Goal: Task Accomplishment & Management: Manage account settings

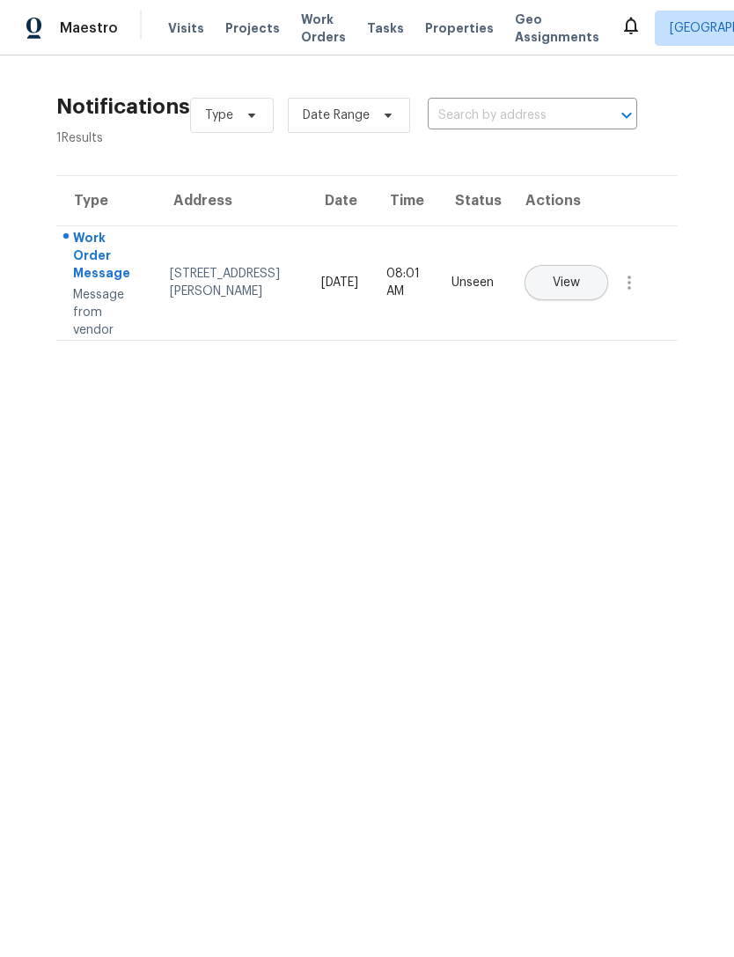
click at [621, 16] on icon at bounding box center [631, 25] width 21 height 21
click at [624, 18] on icon at bounding box center [631, 27] width 14 height 18
click at [621, 33] on icon at bounding box center [631, 25] width 21 height 21
click at [621, 25] on icon at bounding box center [631, 25] width 21 height 21
click at [260, 280] on td "[STREET_ADDRESS][PERSON_NAME]" at bounding box center [232, 282] width 152 height 114
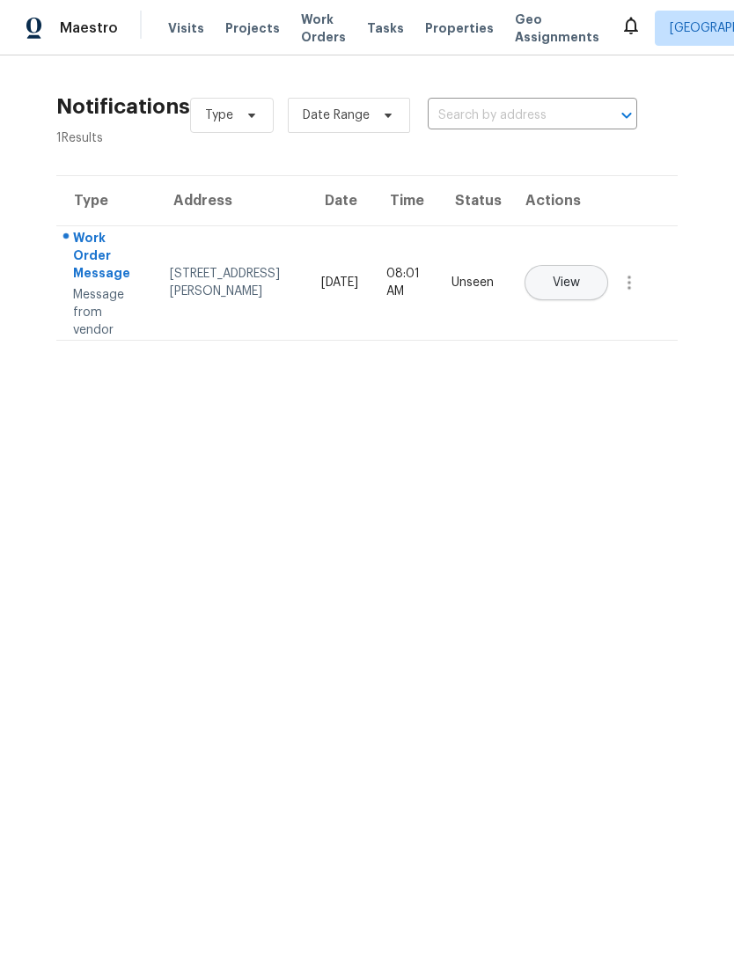
click at [580, 276] on span "View" at bounding box center [566, 282] width 27 height 13
click at [181, 31] on span "Visits" at bounding box center [186, 28] width 36 height 18
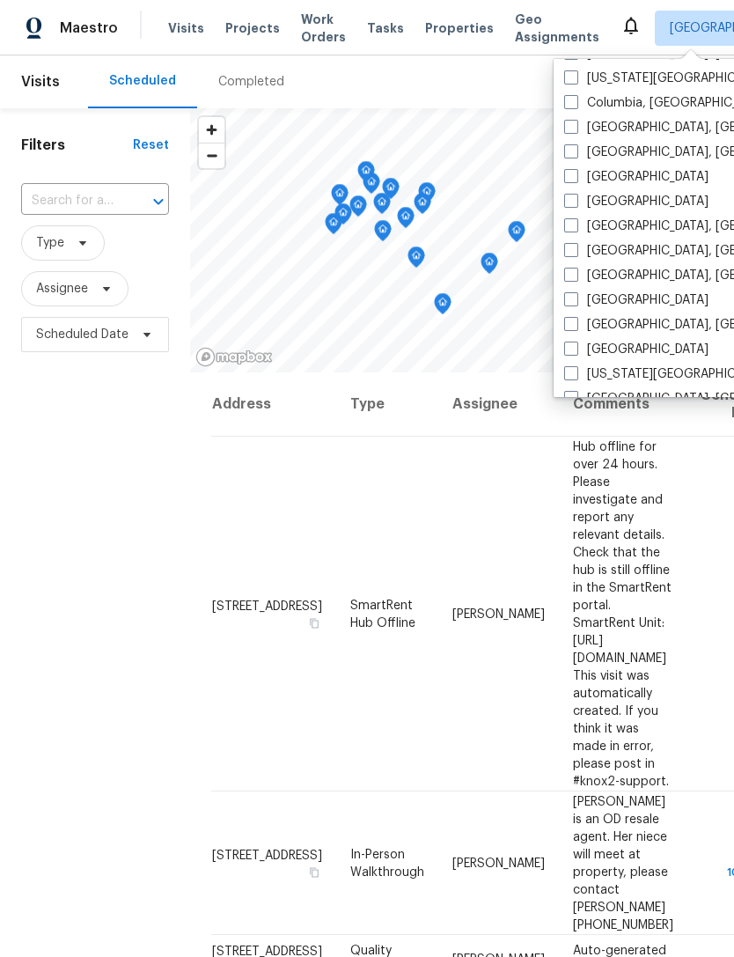
scroll to position [371, 0]
click at [580, 271] on label "[GEOGRAPHIC_DATA], [GEOGRAPHIC_DATA]" at bounding box center [700, 275] width 273 height 18
click at [576, 271] on input "[GEOGRAPHIC_DATA], [GEOGRAPHIC_DATA]" at bounding box center [569, 271] width 11 height 11
checkbox input "true"
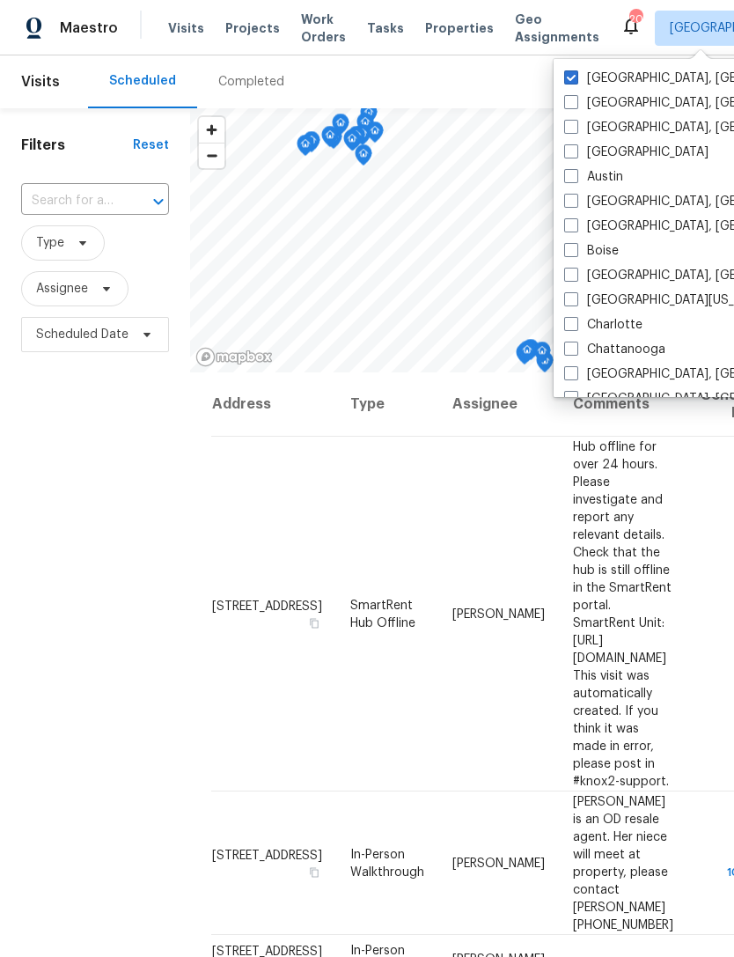
click at [574, 70] on span at bounding box center [571, 77] width 14 height 14
click at [574, 70] on input "[GEOGRAPHIC_DATA], [GEOGRAPHIC_DATA]" at bounding box center [569, 75] width 11 height 11
checkbox input "false"
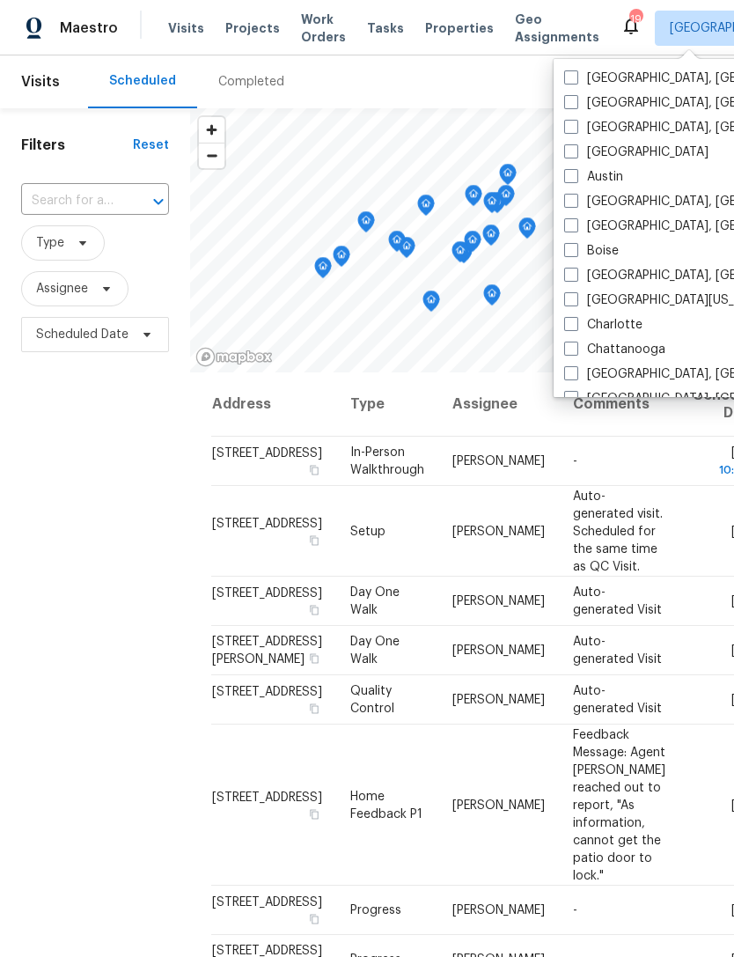
click at [501, 71] on div "Scheduled Completed" at bounding box center [357, 81] width 538 height 53
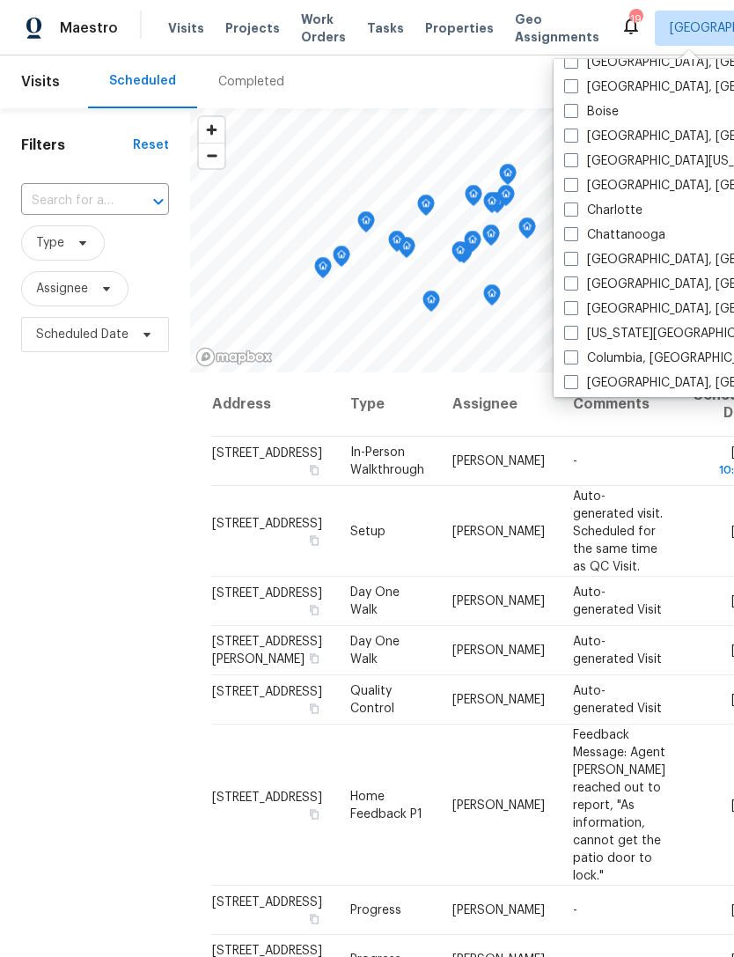
scroll to position [146, 0]
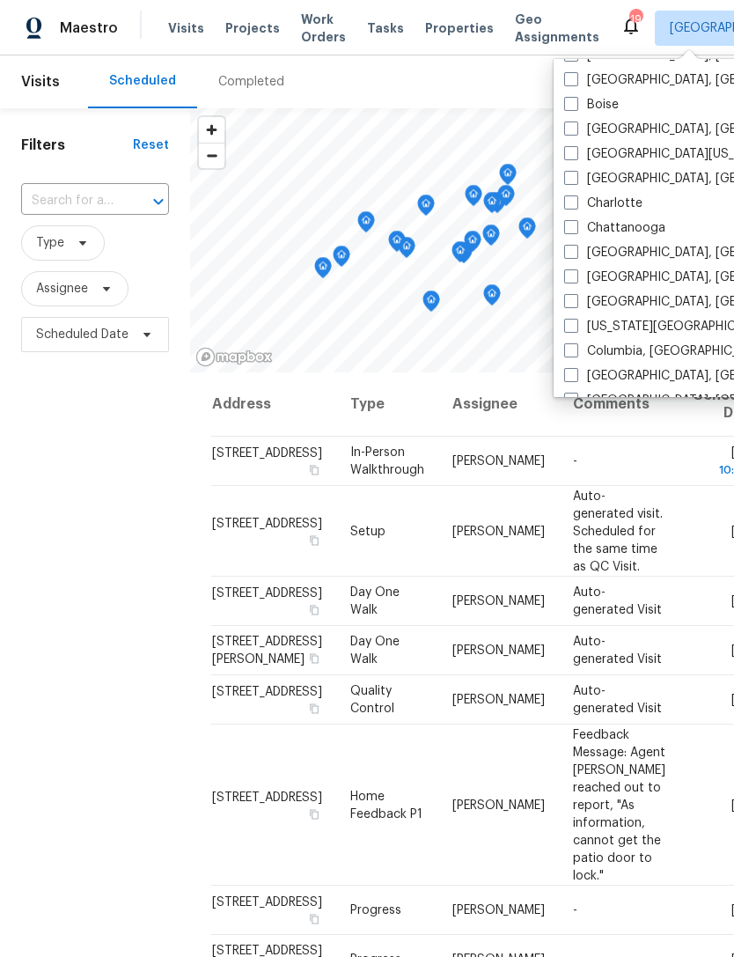
click at [577, 348] on span at bounding box center [571, 350] width 14 height 14
click at [576, 348] on input "Columbia, [GEOGRAPHIC_DATA]" at bounding box center [569, 348] width 11 height 11
checkbox input "true"
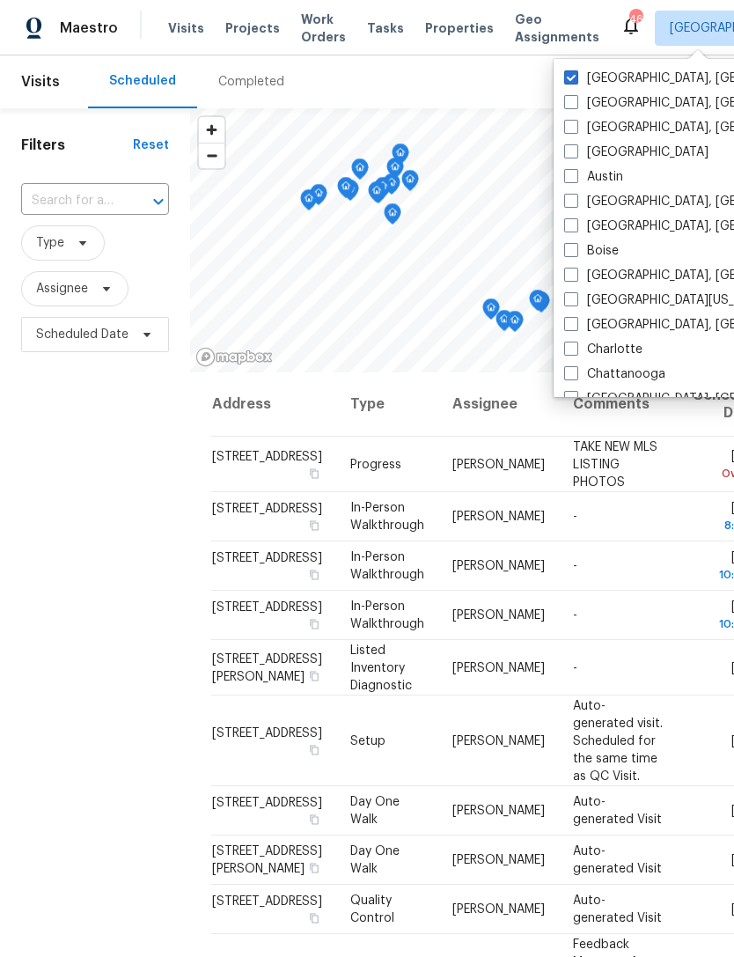
click at [573, 77] on span at bounding box center [571, 77] width 14 height 14
click at [573, 77] on input "[GEOGRAPHIC_DATA], [GEOGRAPHIC_DATA]" at bounding box center [569, 75] width 11 height 11
checkbox input "false"
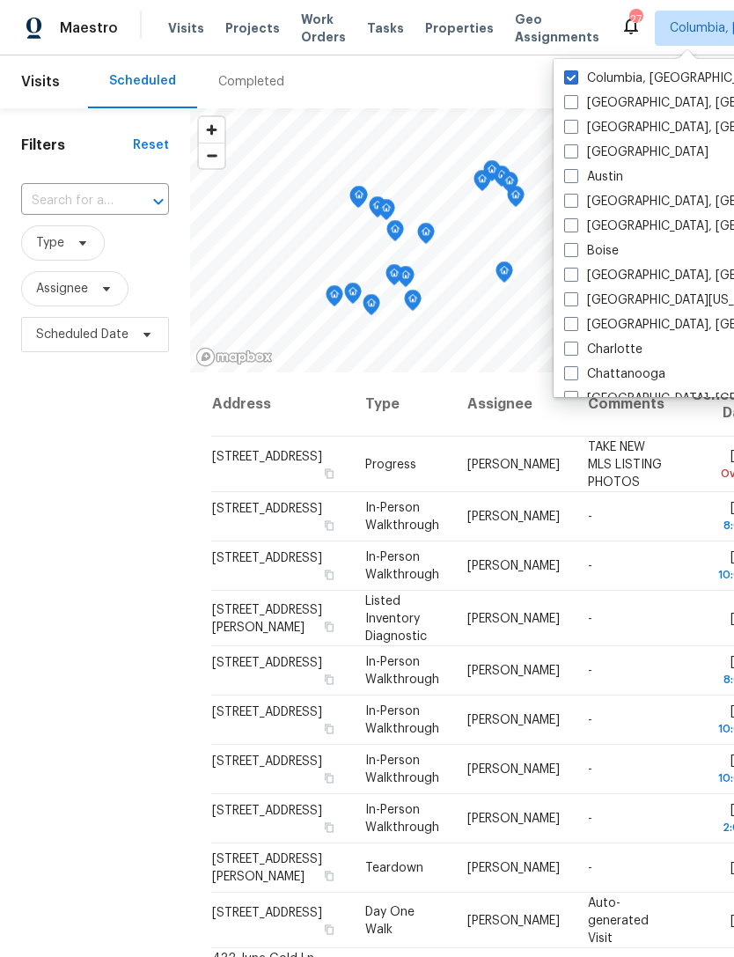
click at [587, 322] on label "[GEOGRAPHIC_DATA], [GEOGRAPHIC_DATA]" at bounding box center [700, 325] width 273 height 18
click at [576, 322] on input "[GEOGRAPHIC_DATA], [GEOGRAPHIC_DATA]" at bounding box center [569, 321] width 11 height 11
checkbox input "true"
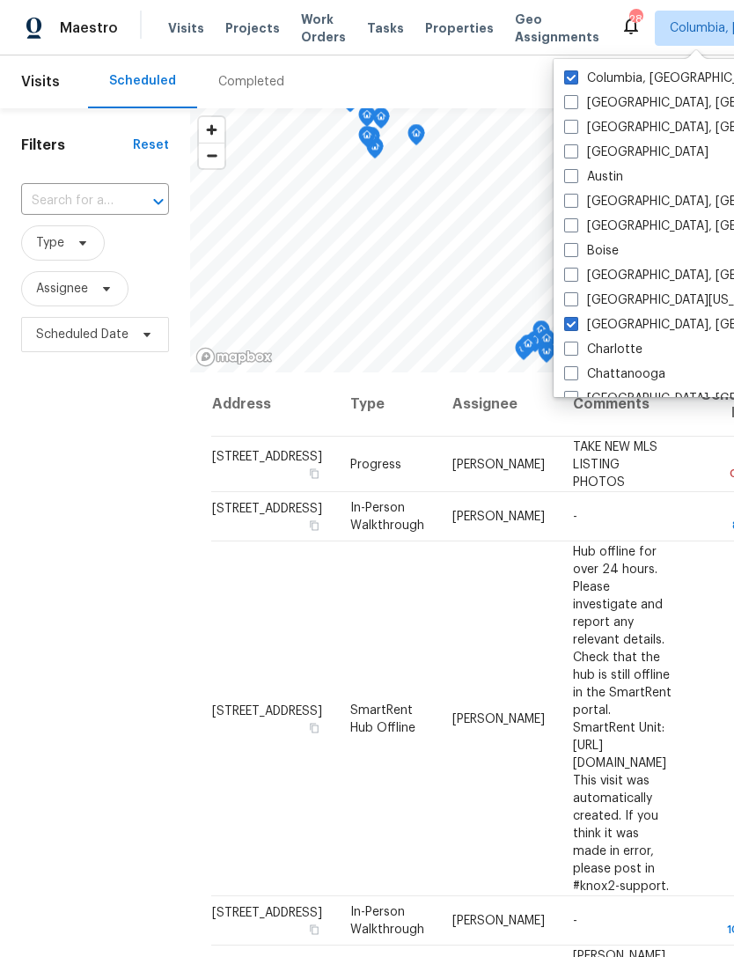
click at [574, 77] on span at bounding box center [571, 77] width 14 height 14
click at [574, 77] on input "Columbia, [GEOGRAPHIC_DATA]" at bounding box center [569, 75] width 11 height 11
checkbox input "false"
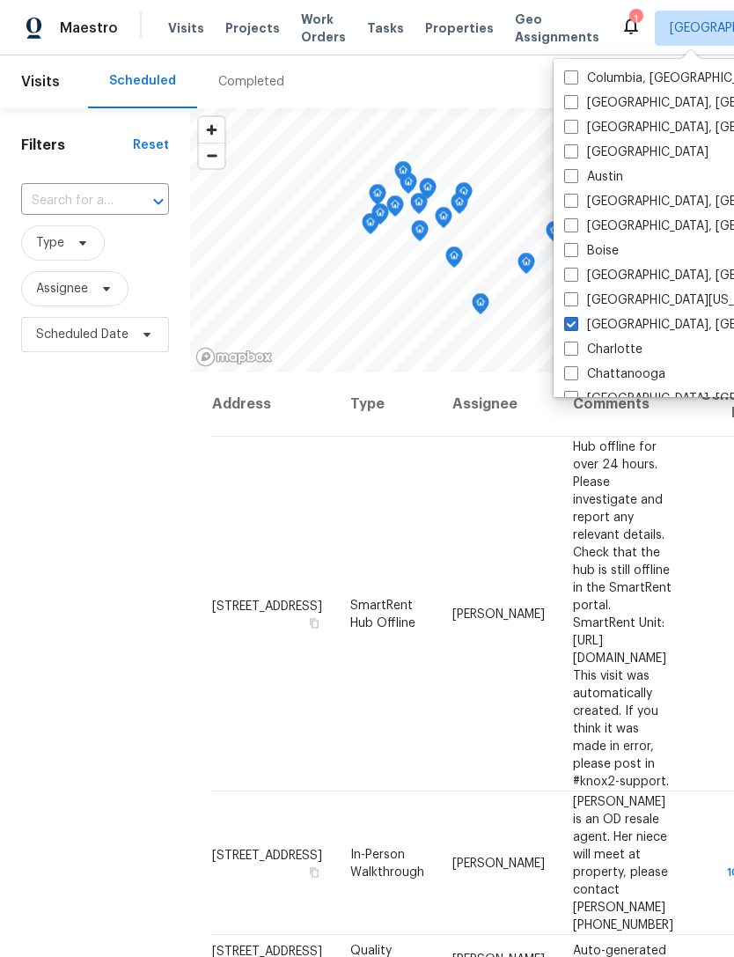
click at [440, 26] on span "Properties" at bounding box center [459, 28] width 69 height 18
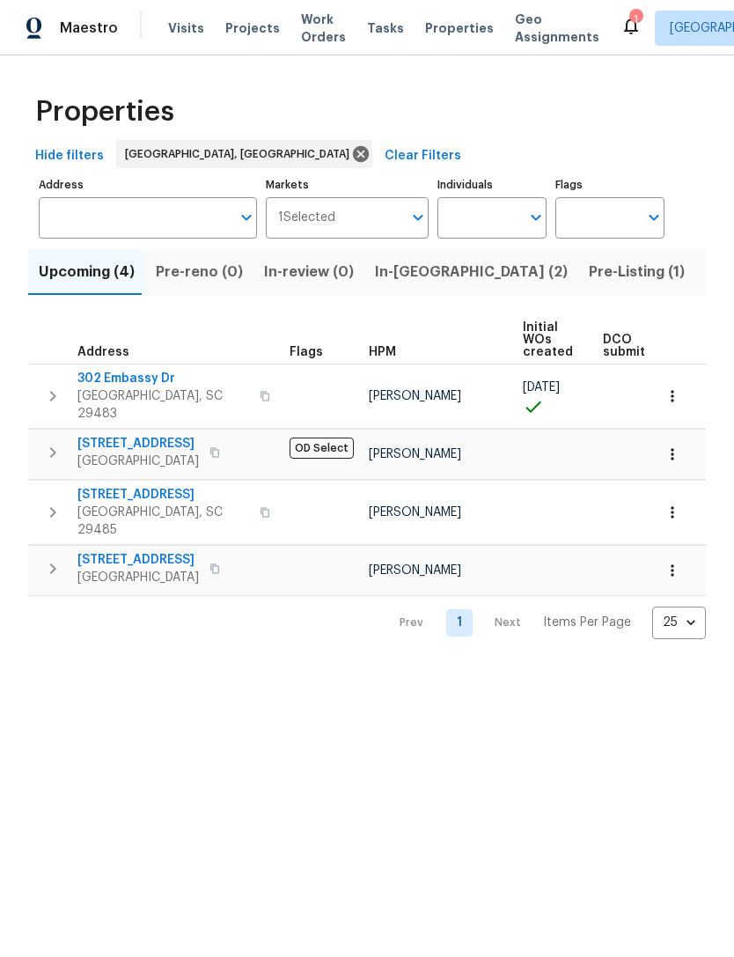
click at [412, 276] on span "In-[GEOGRAPHIC_DATA] (2)" at bounding box center [471, 272] width 193 height 25
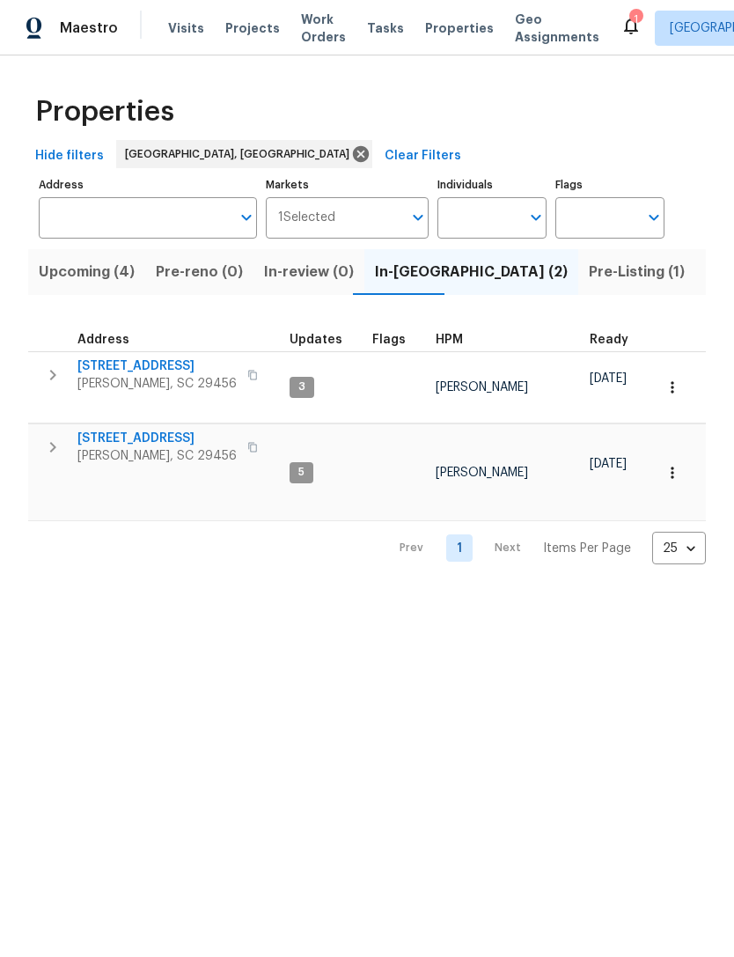
click at [162, 365] on span "[STREET_ADDRESS]" at bounding box center [156, 367] width 159 height 18
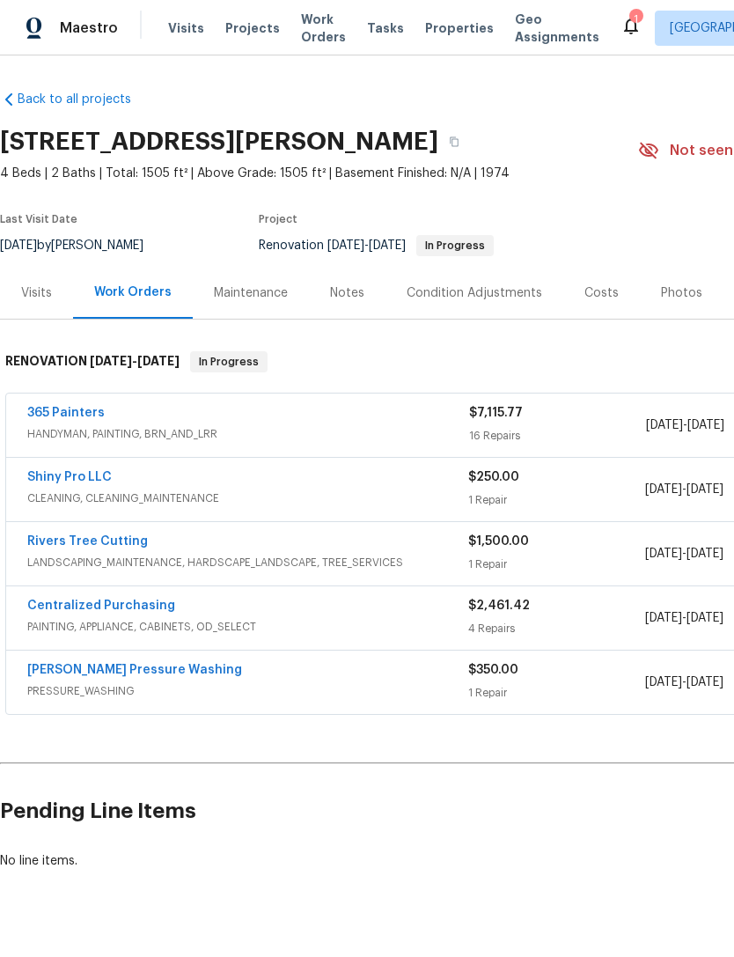
click at [117, 417] on div "365 Painters" at bounding box center [248, 414] width 442 height 21
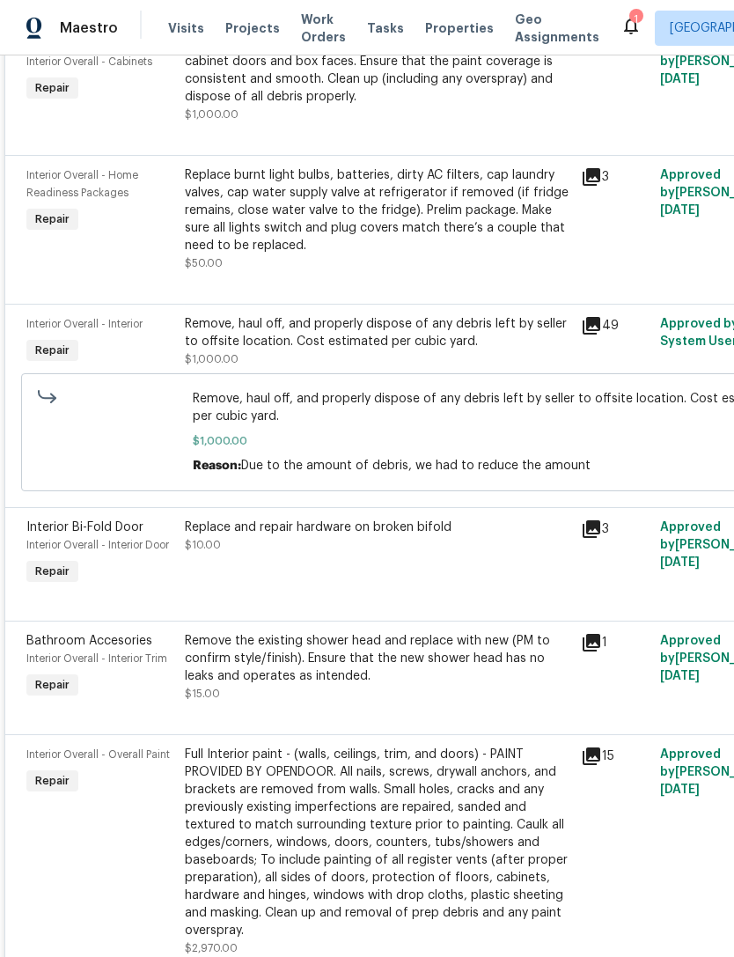
scroll to position [1651, 2]
click at [301, 339] on div "Remove, haul off, and properly dispose of any debris left by seller to offsite …" at bounding box center [377, 332] width 386 height 35
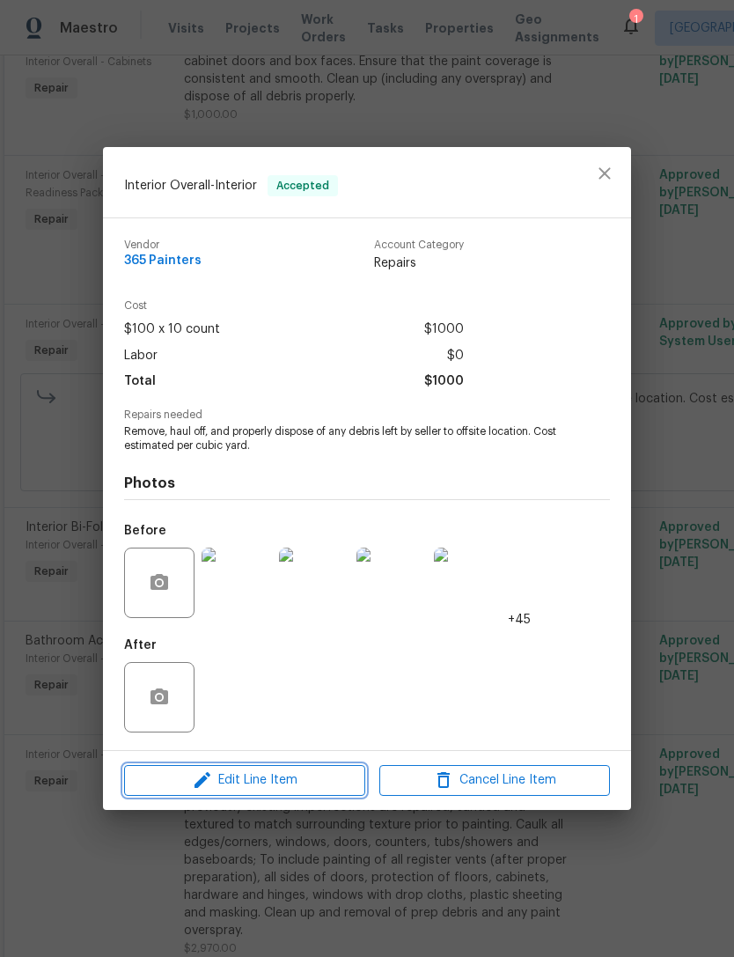
click at [284, 773] on span "Edit Line Item" at bounding box center [244, 781] width 231 height 22
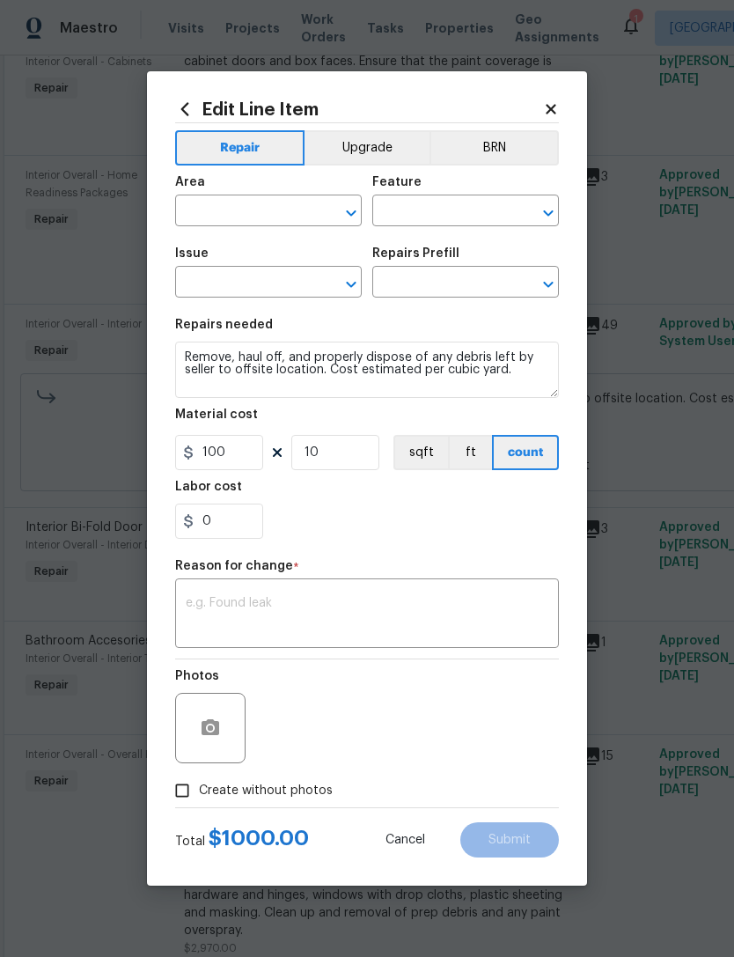
type input "Interior Overall"
type input "Interior"
type input "Remove debris/garbage $100.00"
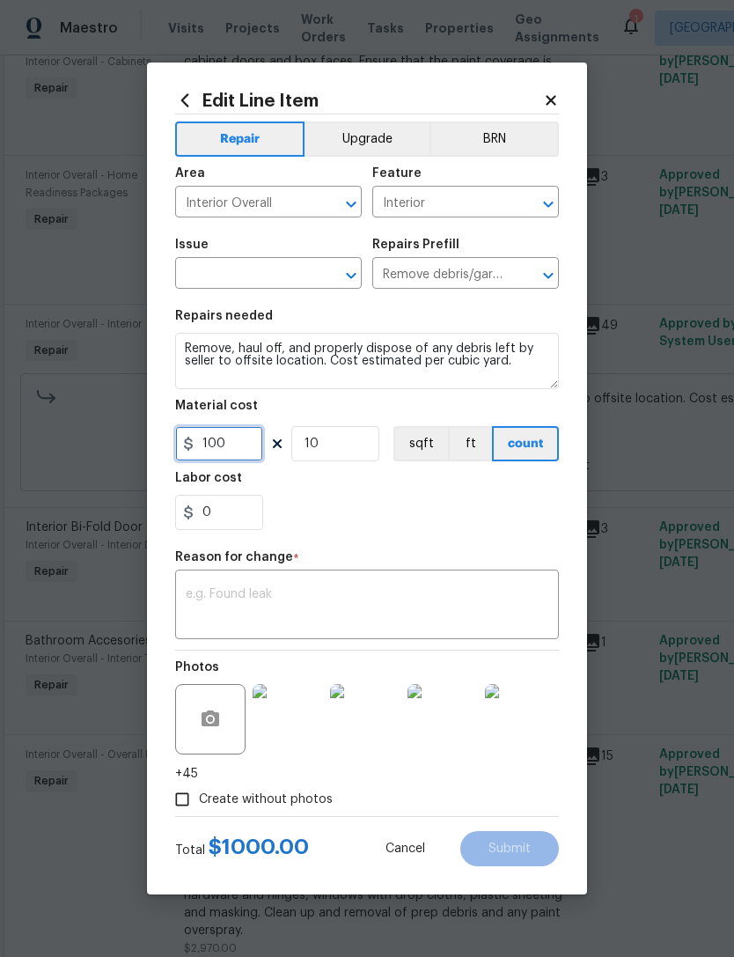
click at [233, 447] on input "100" at bounding box center [219, 443] width 88 height 35
type input "1800"
click at [330, 439] on input "10" at bounding box center [335, 443] width 88 height 35
type input "1"
click at [237, 444] on input "1800" at bounding box center [219, 443] width 88 height 35
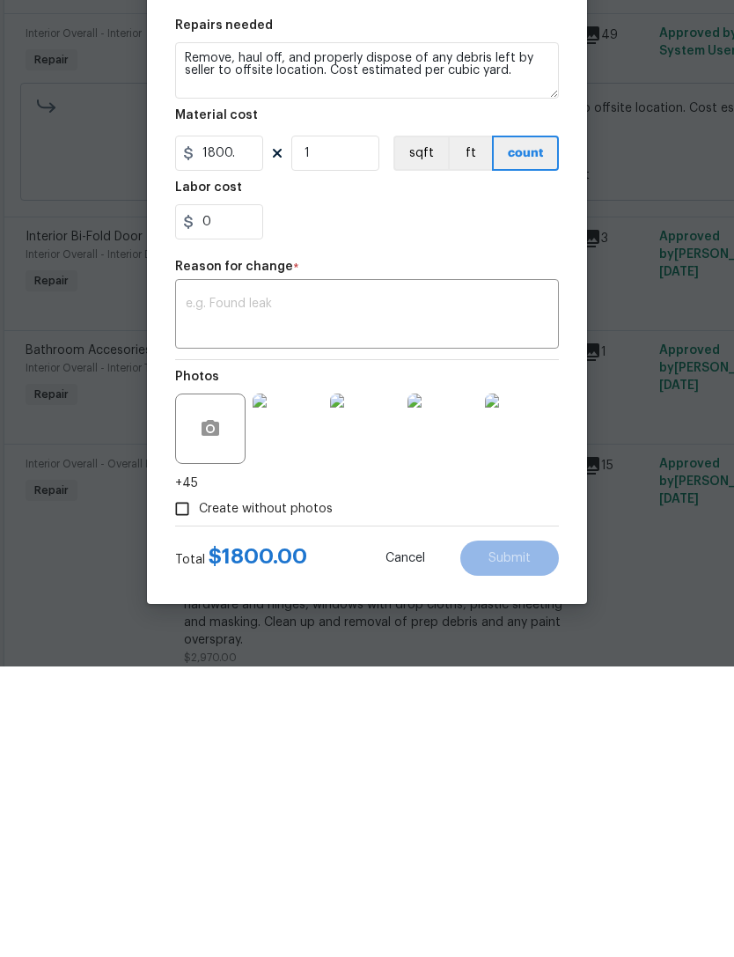
click at [327, 588] on textarea at bounding box center [367, 606] width 363 height 37
type input "1800"
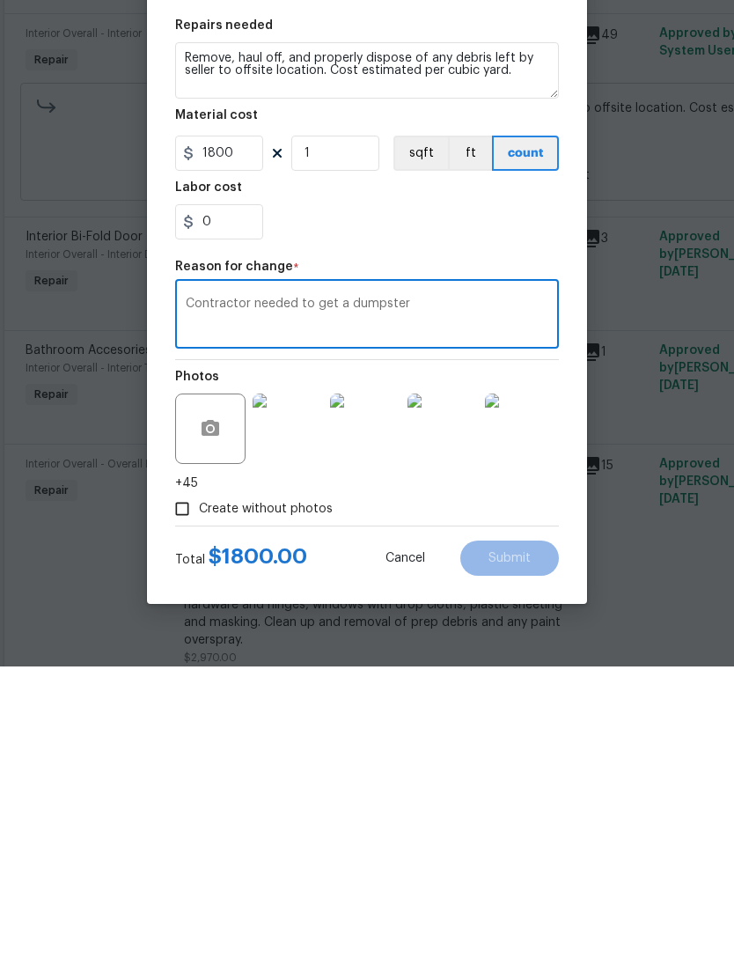
click at [478, 495] on div "0" at bounding box center [367, 512] width 384 height 35
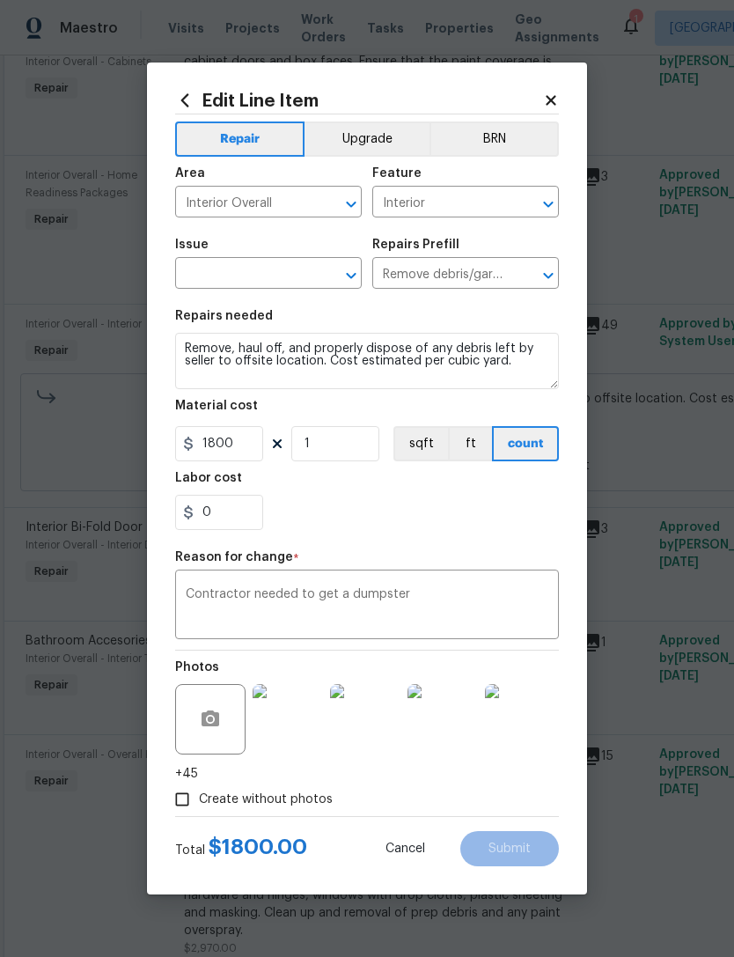
click at [410, 596] on textarea "Contractor needed to get a dumpster" at bounding box center [367, 606] width 363 height 37
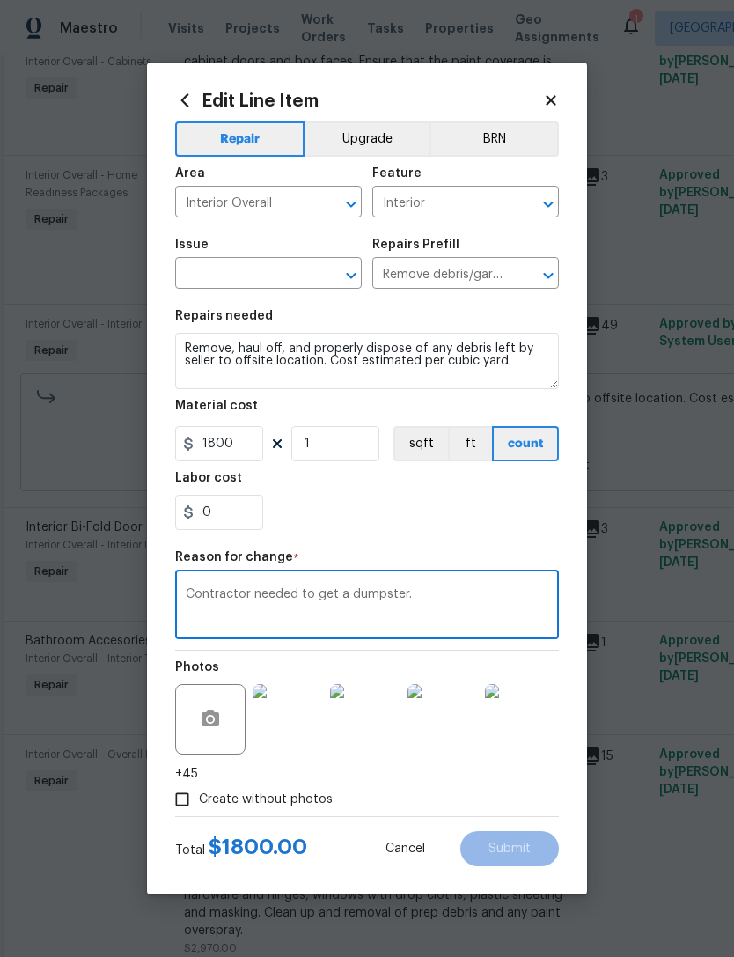
type textarea "Contractor needed to get a dumpster."
click at [495, 520] on div "0" at bounding box center [367, 512] width 384 height 35
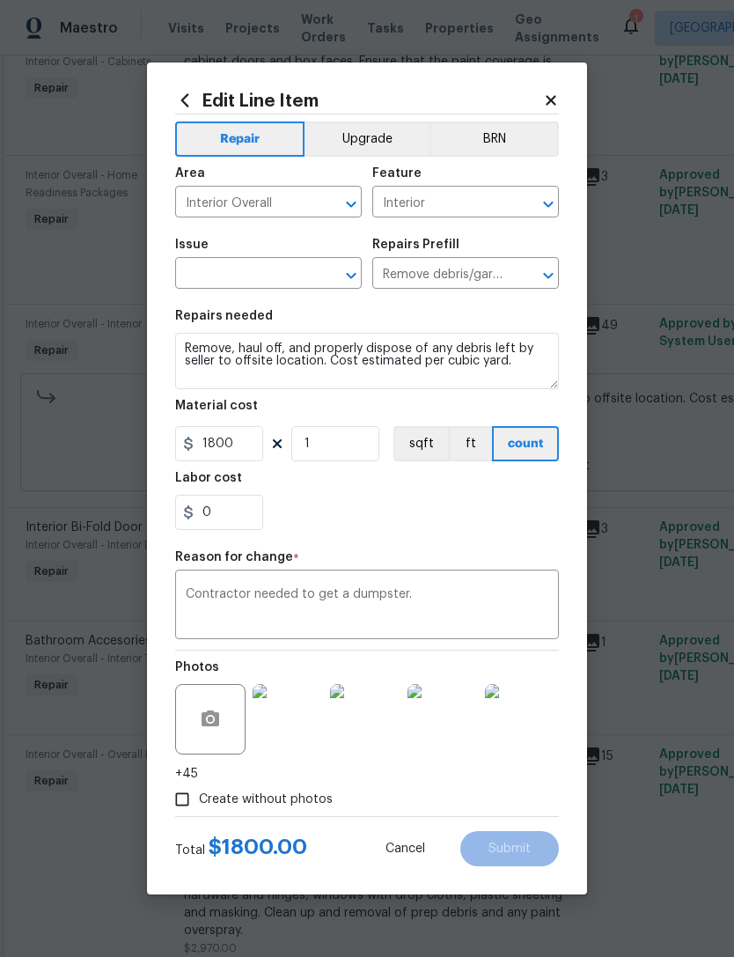
click at [290, 288] on input "text" at bounding box center [243, 275] width 137 height 27
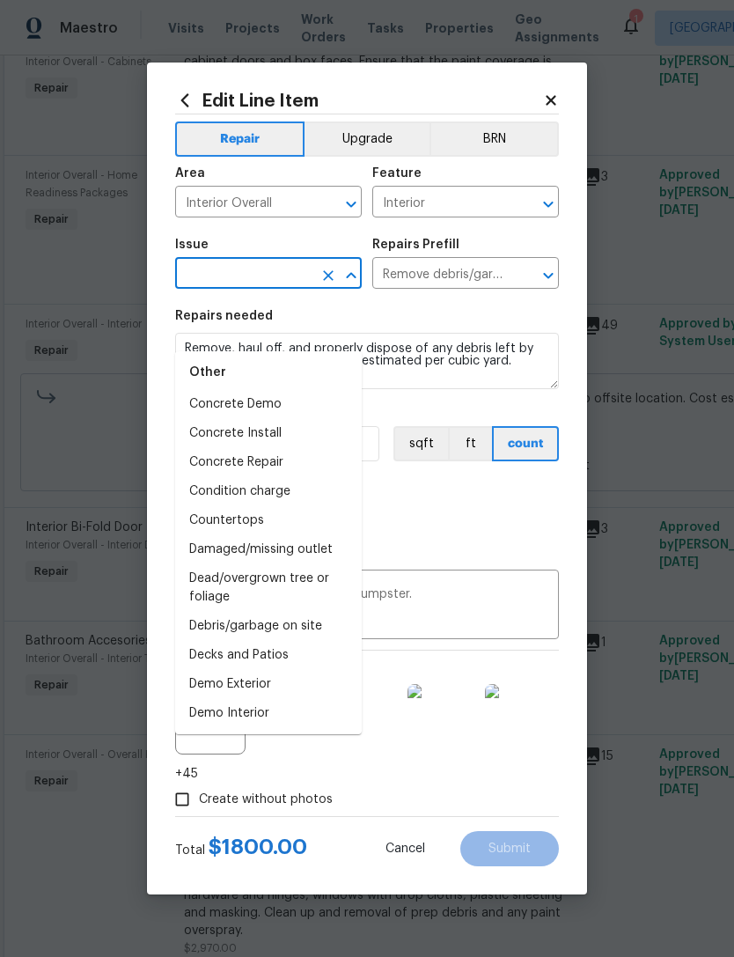
scroll to position [488, 0]
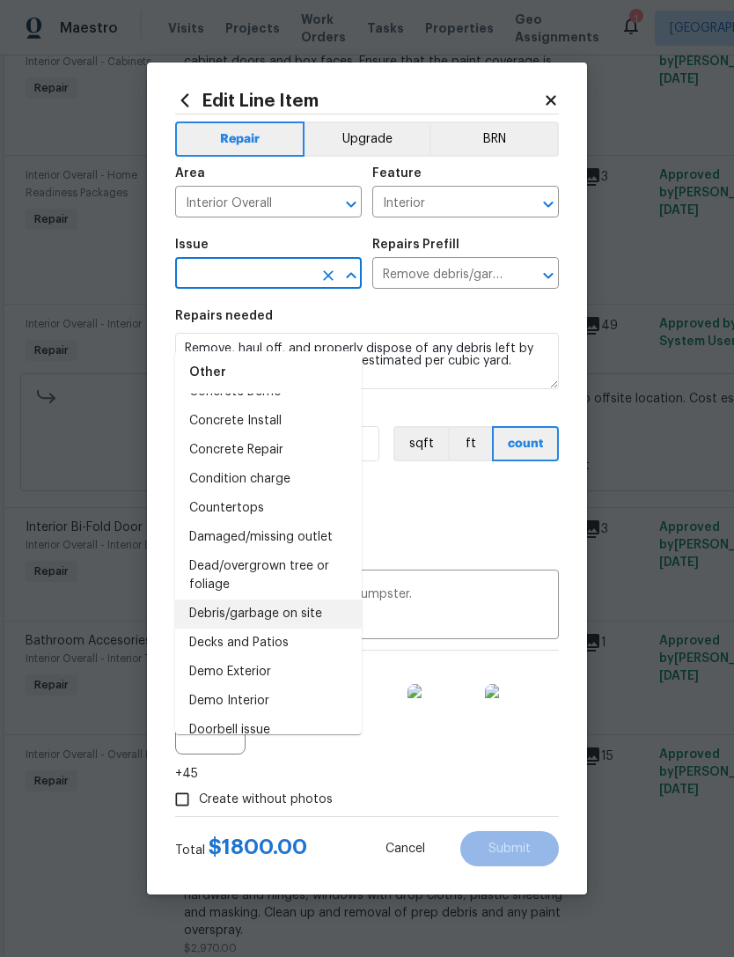
click at [317, 600] on li "Debris/garbage on site" at bounding box center [268, 614] width 187 height 29
type input "Debris/garbage on site"
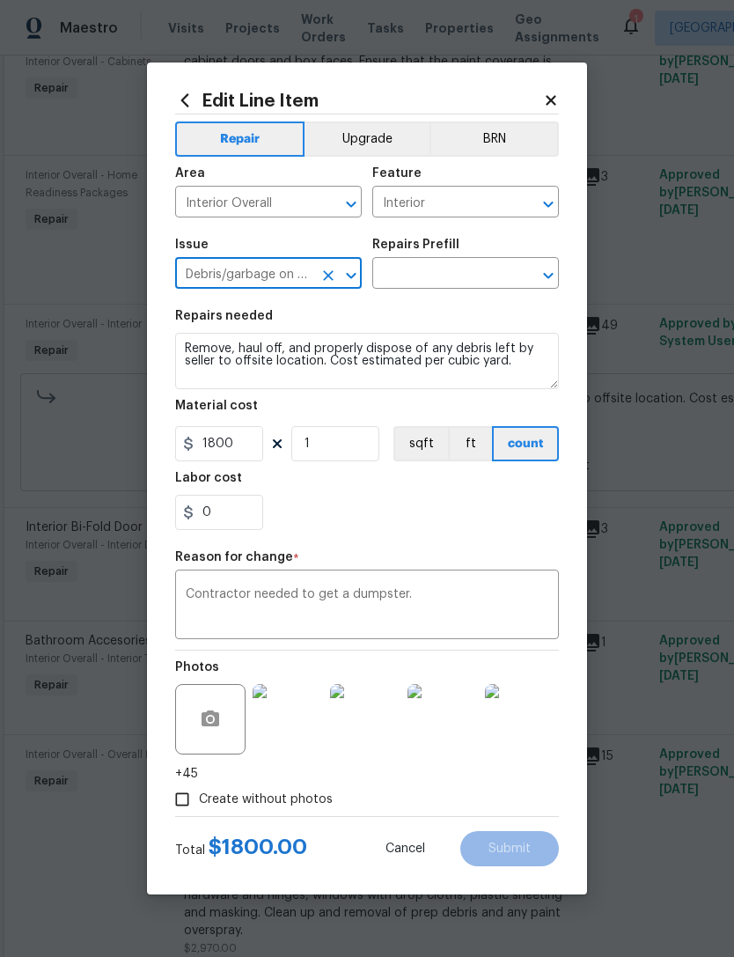
click at [500, 526] on div "0" at bounding box center [367, 512] width 384 height 35
click at [467, 275] on input "text" at bounding box center [440, 275] width 137 height 27
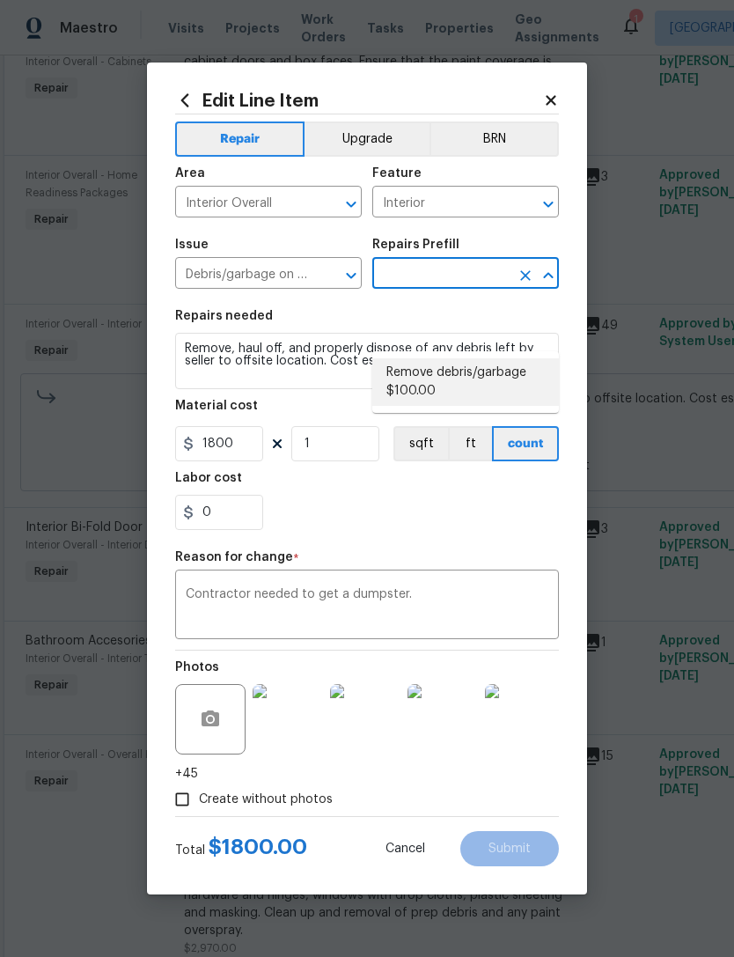
click at [467, 358] on li "Remove debris/garbage $100.00" at bounding box center [465, 382] width 187 height 48
type input "Remove debris/garbage $100.00"
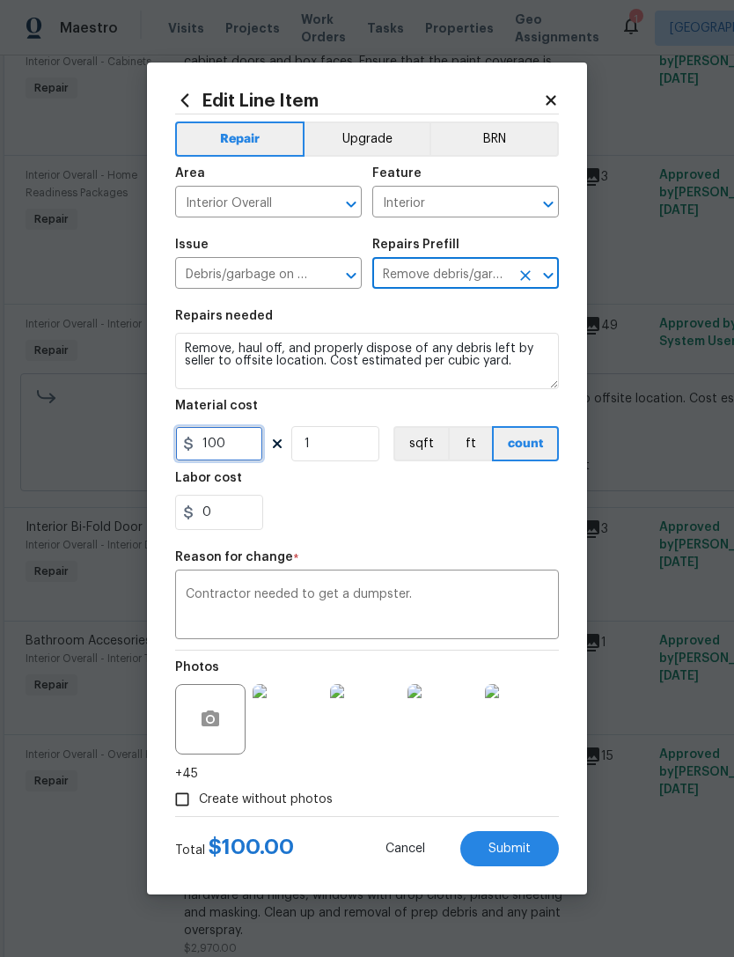
click at [238, 461] on input "100" at bounding box center [219, 443] width 88 height 35
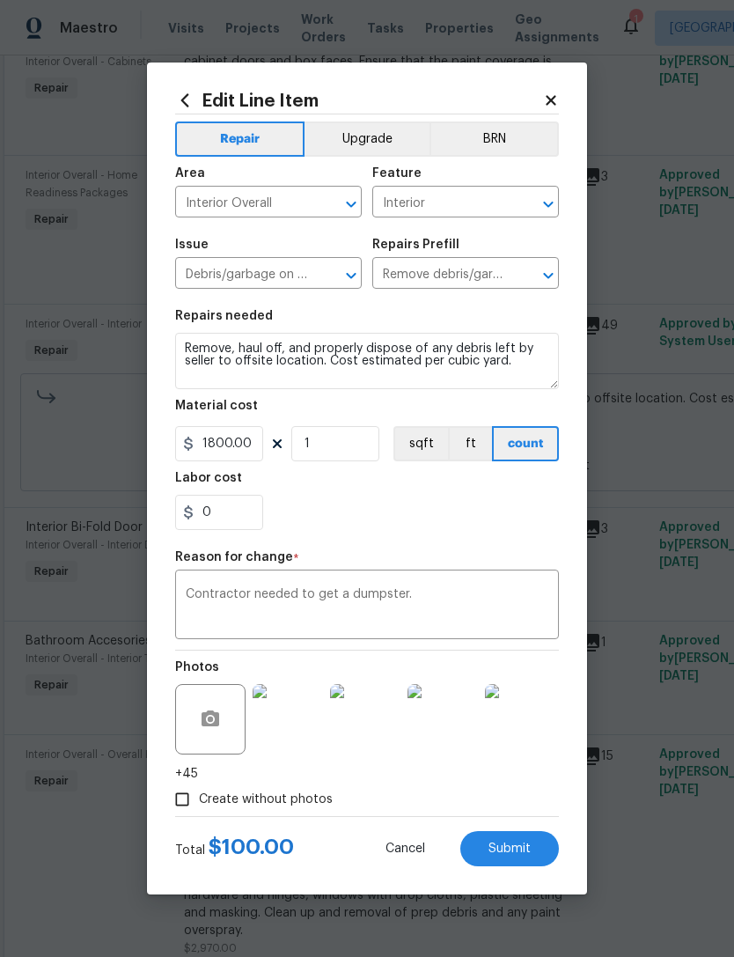
click at [506, 520] on div "0" at bounding box center [367, 512] width 384 height 35
type input "1800"
click at [501, 512] on div "0" at bounding box center [367, 512] width 384 height 35
click at [527, 848] on span "Submit" at bounding box center [510, 849] width 42 height 13
type input "10"
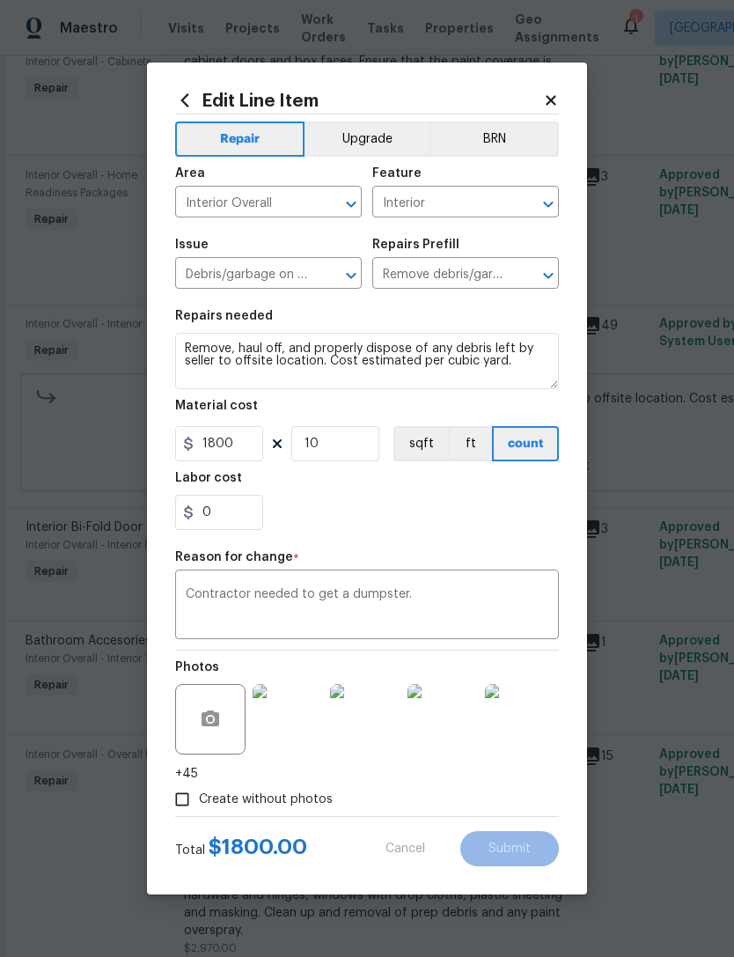
type input "100"
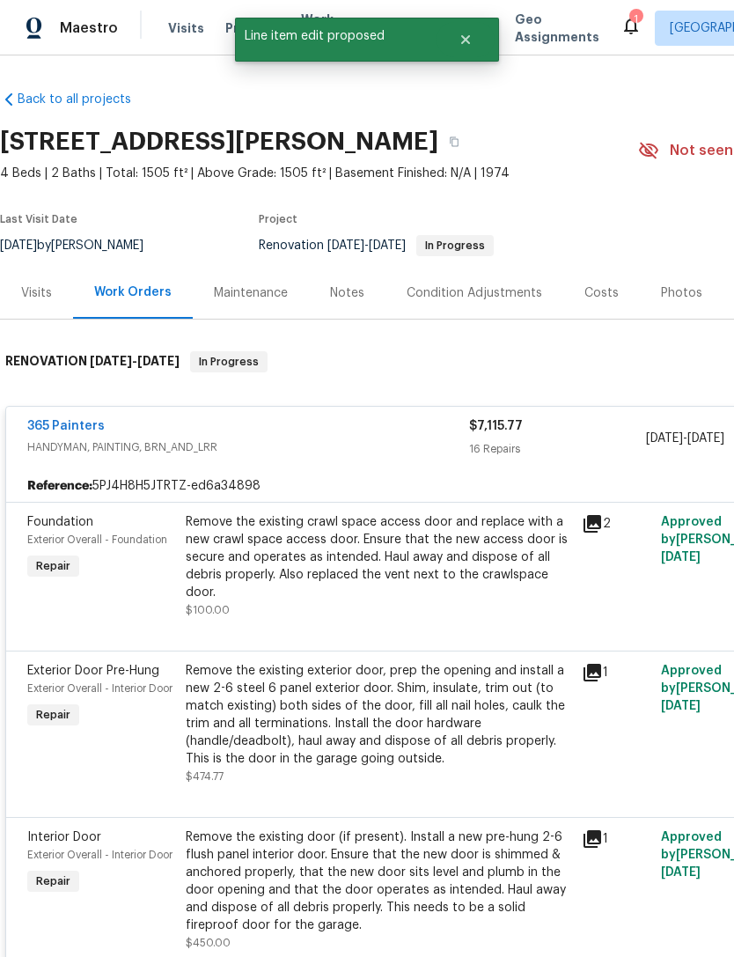
scroll to position [0, 0]
click at [53, 267] on div "Visits" at bounding box center [36, 293] width 73 height 52
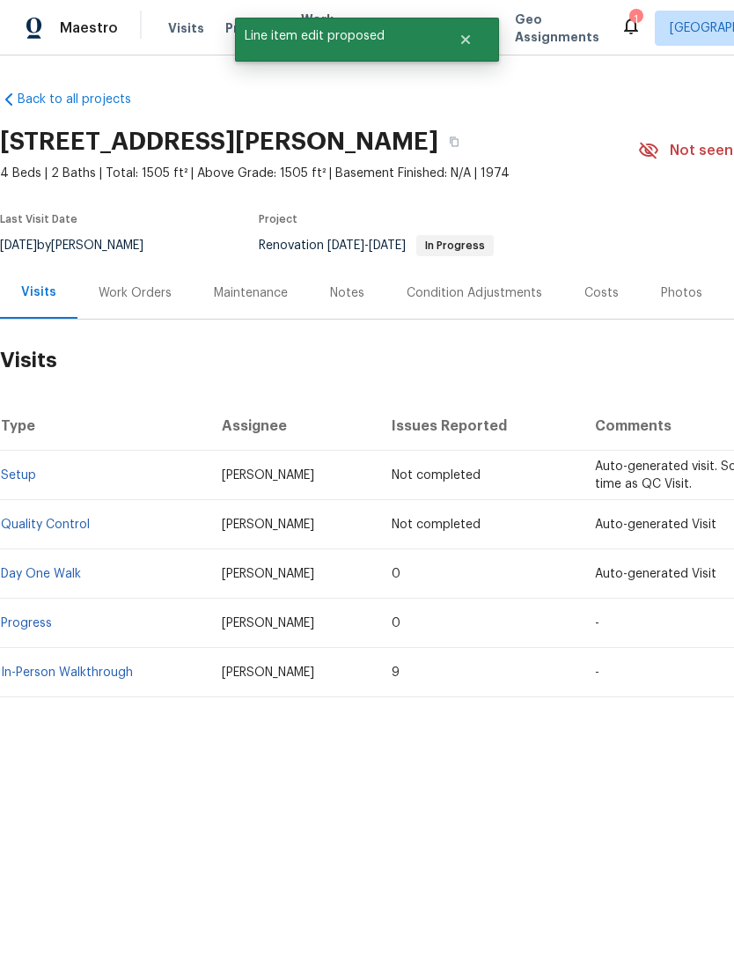
click at [133, 292] on div "Work Orders" at bounding box center [135, 293] width 73 height 18
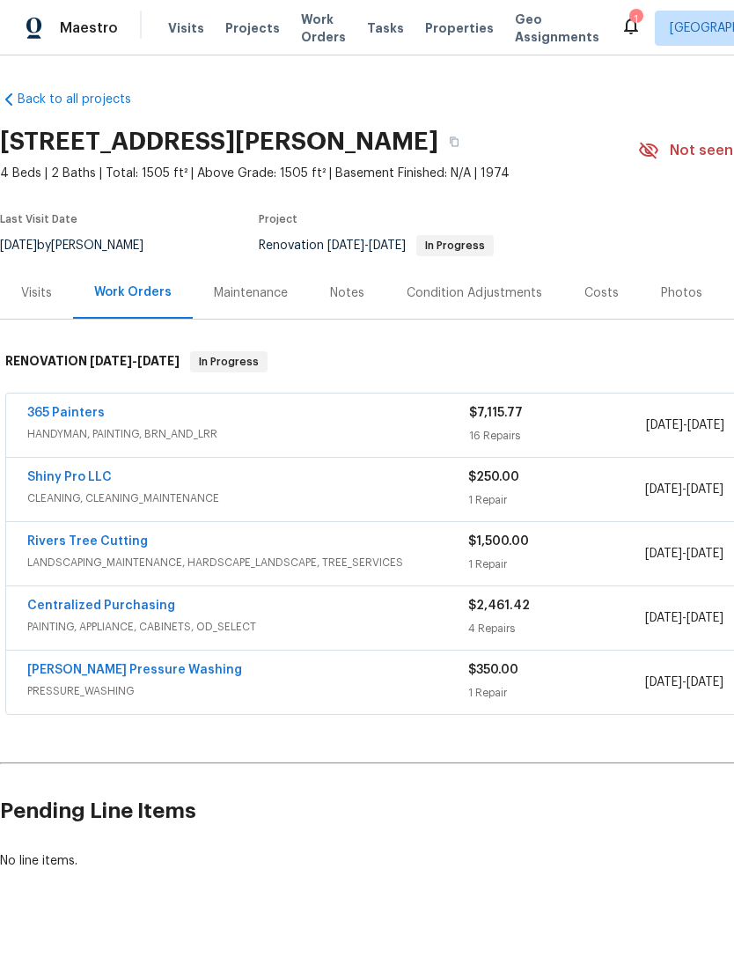
click at [115, 417] on div "365 Painters" at bounding box center [248, 414] width 442 height 21
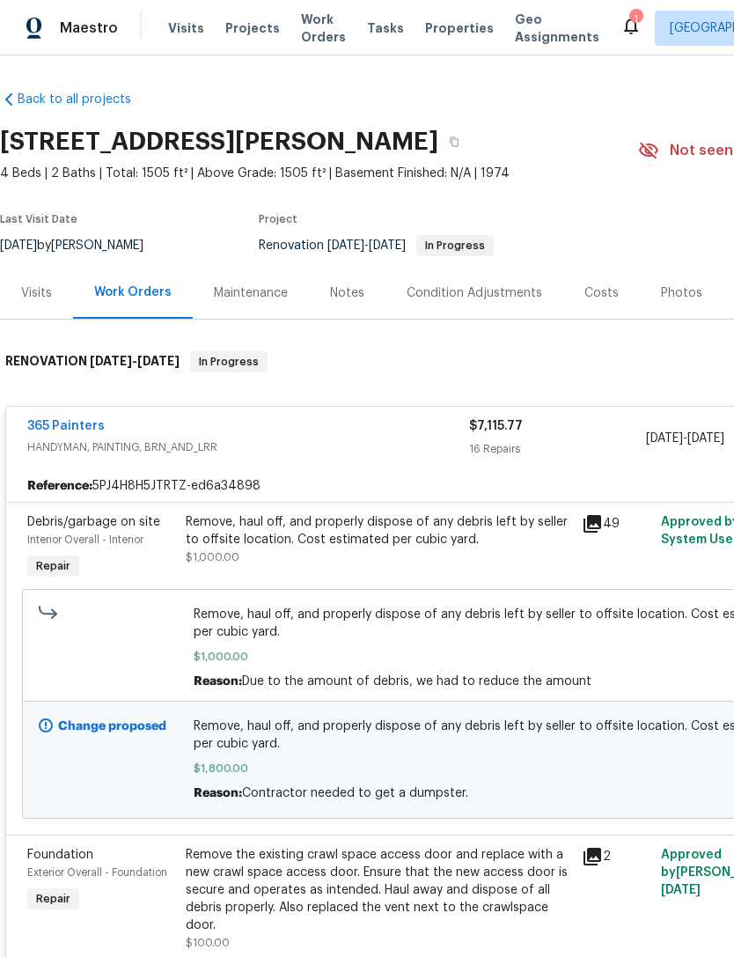
click at [41, 285] on div "Visits" at bounding box center [36, 293] width 31 height 18
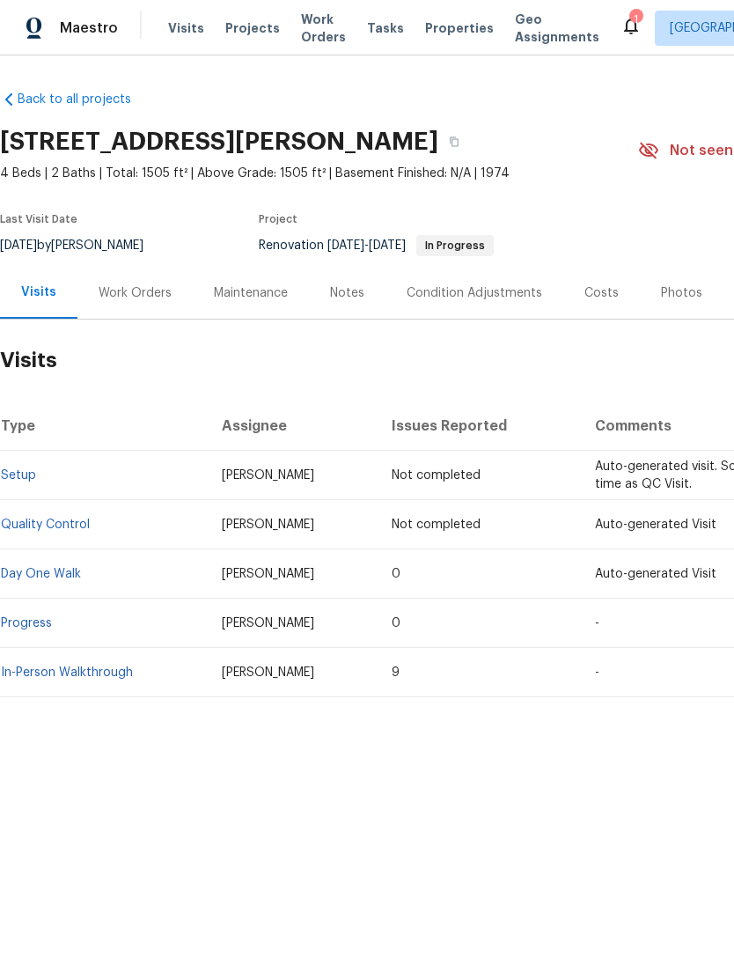
click at [149, 291] on div "Work Orders" at bounding box center [135, 293] width 73 height 18
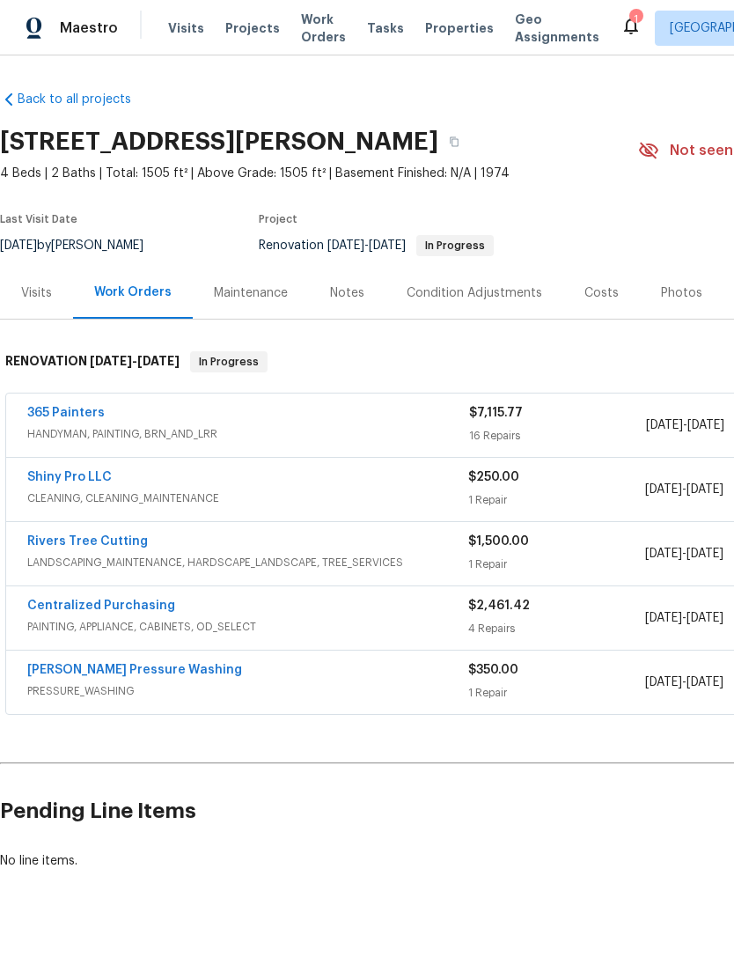
click at [630, 16] on div "1" at bounding box center [636, 20] width 12 height 18
click at [621, 33] on icon at bounding box center [631, 25] width 21 height 21
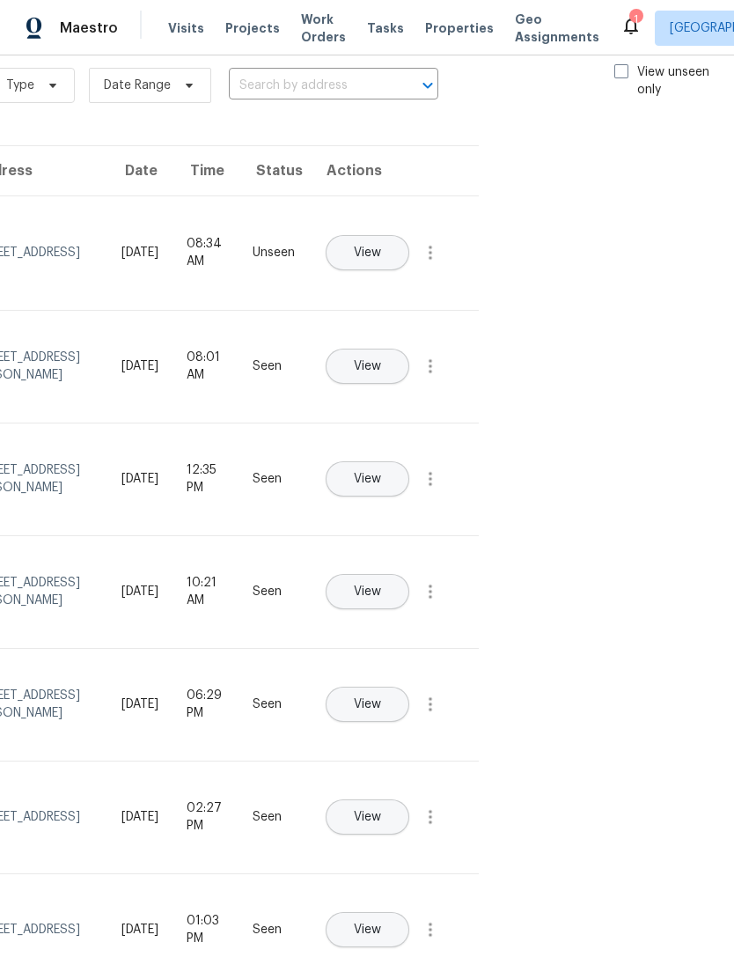
scroll to position [30, 198]
click at [616, 69] on span at bounding box center [623, 71] width 14 height 14
click at [616, 69] on input "View unseen only" at bounding box center [621, 68] width 11 height 11
checkbox input "true"
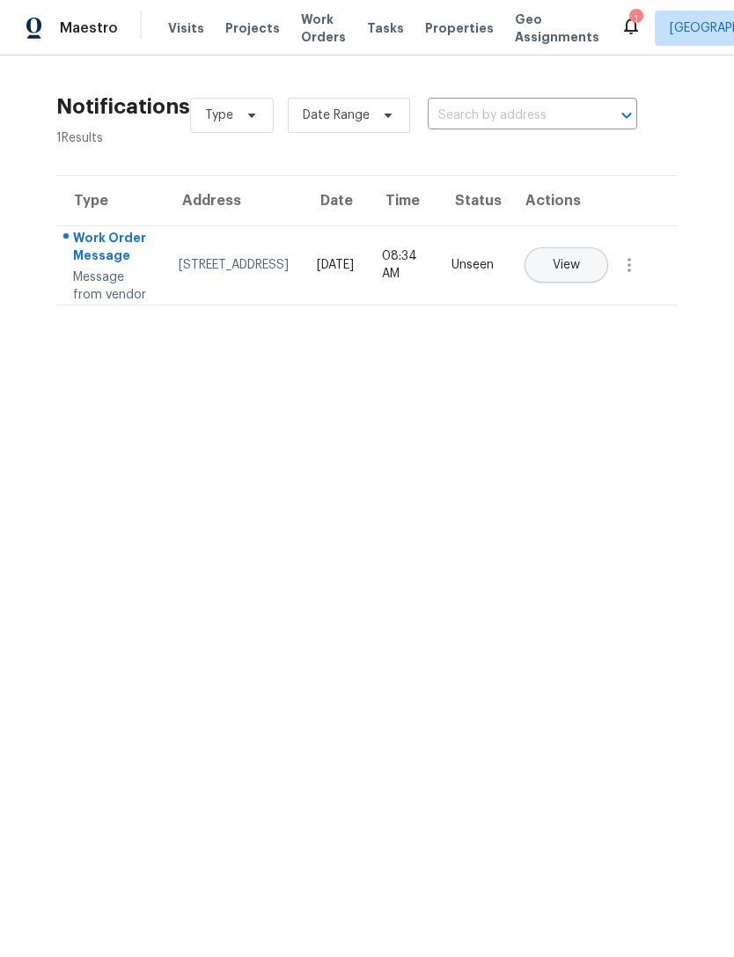
scroll to position [0, 0]
click at [187, 36] on span "Visits" at bounding box center [186, 28] width 36 height 18
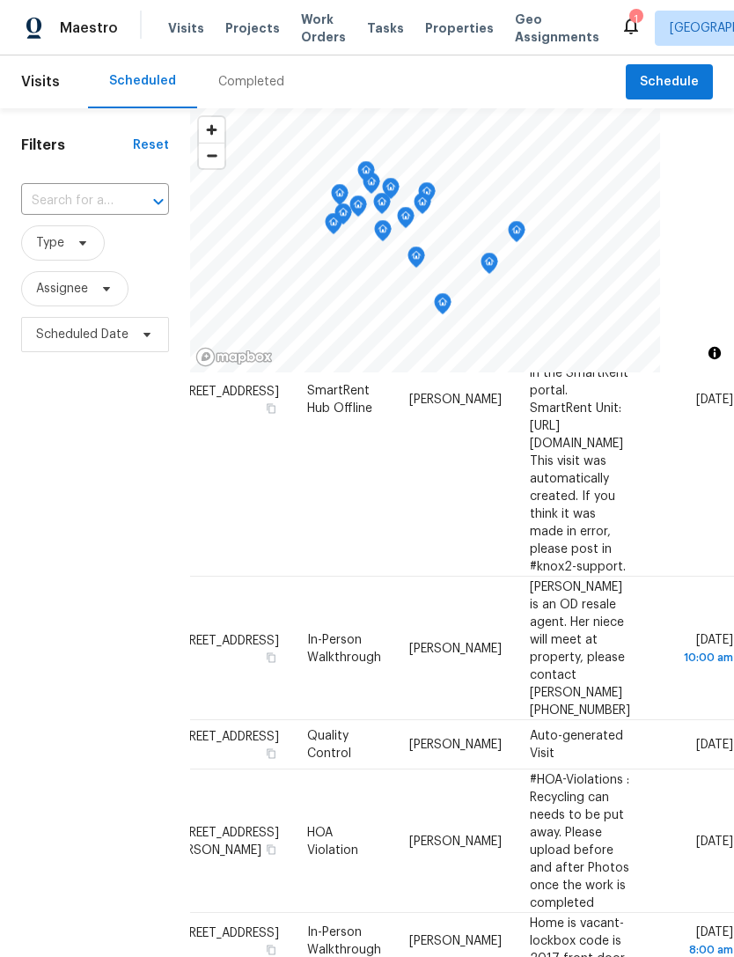
scroll to position [215, 155]
click at [0, 0] on icon at bounding box center [0, 0] width 0 height 0
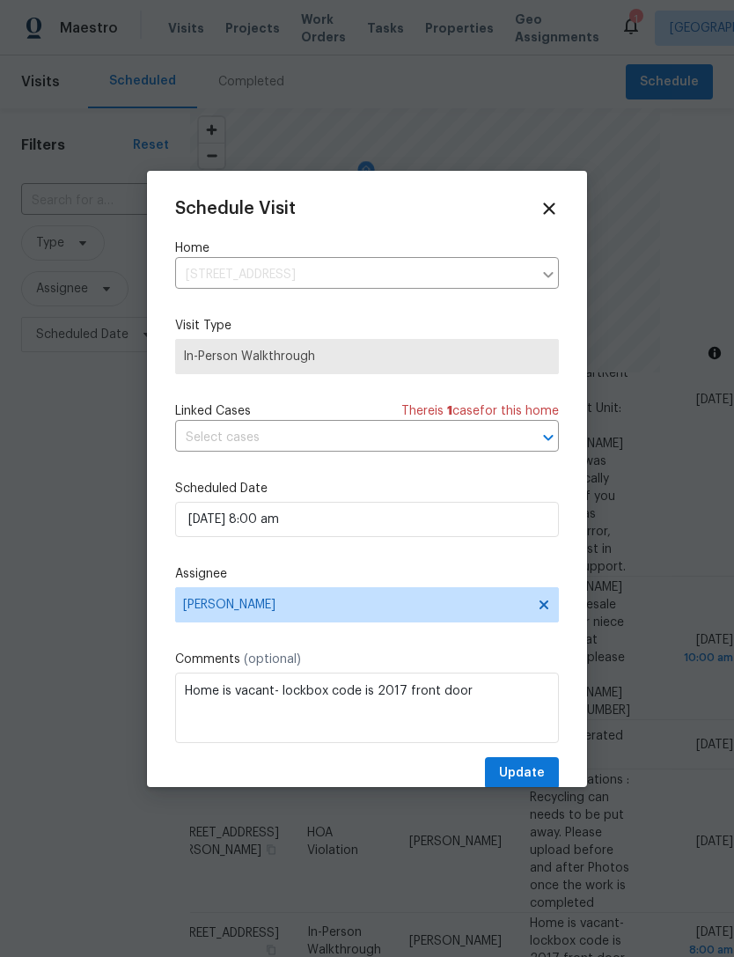
click at [302, 441] on input "text" at bounding box center [342, 437] width 335 height 27
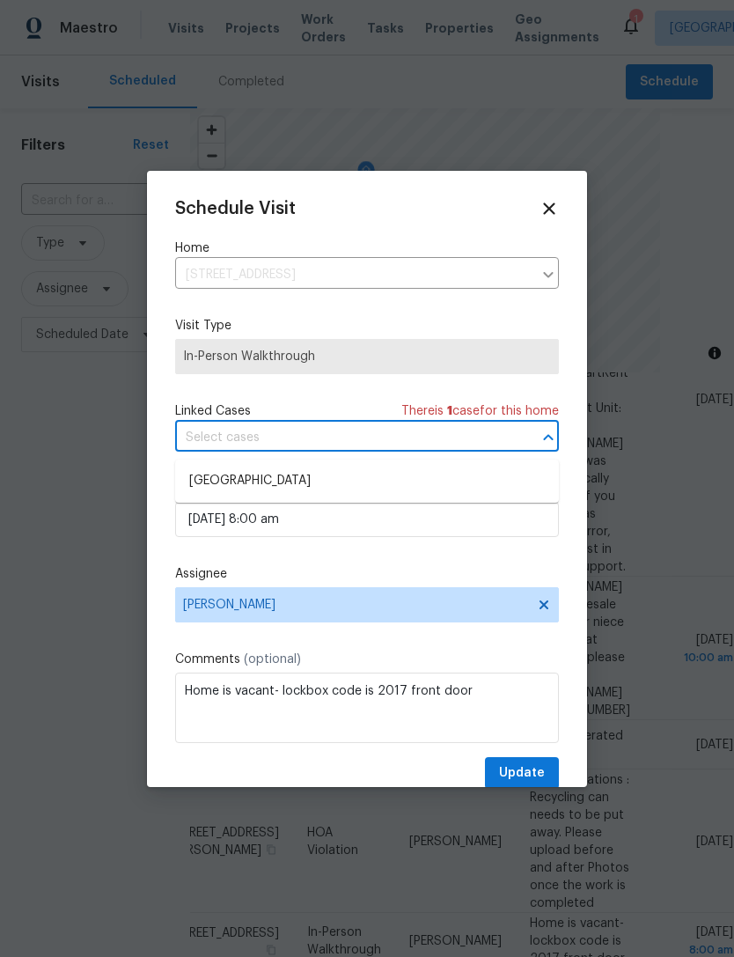
click at [382, 388] on div "Schedule Visit Home 1302 Berry Grove Dr, Summerville, SC 29485 ​ Visit Type In-…" at bounding box center [367, 494] width 384 height 591
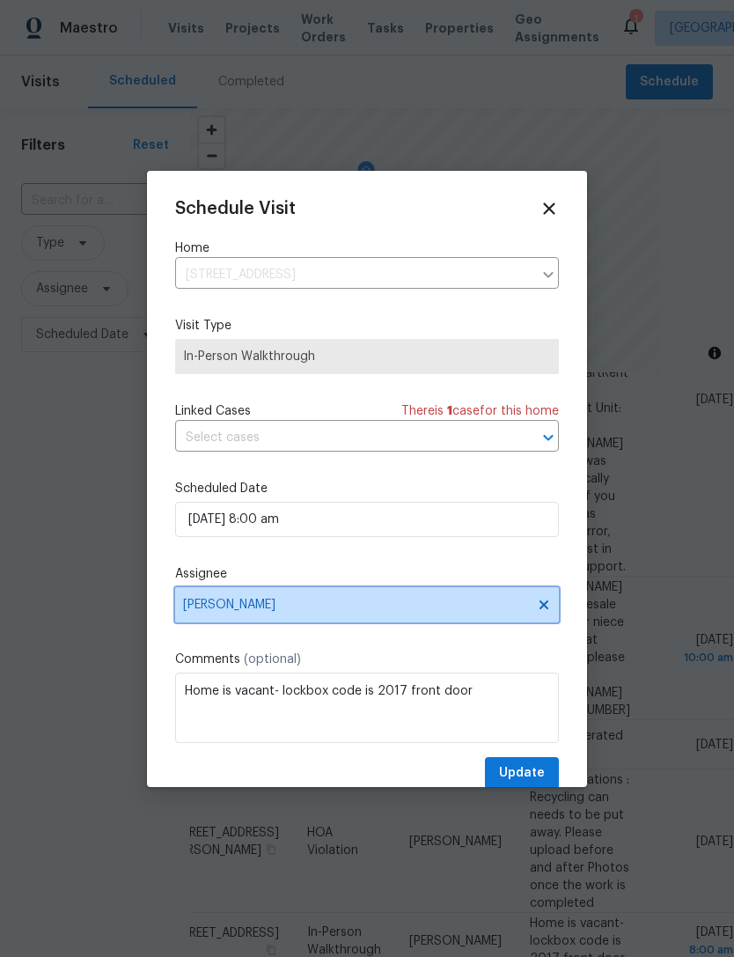
click at [350, 610] on span "[PERSON_NAME]" at bounding box center [355, 605] width 345 height 14
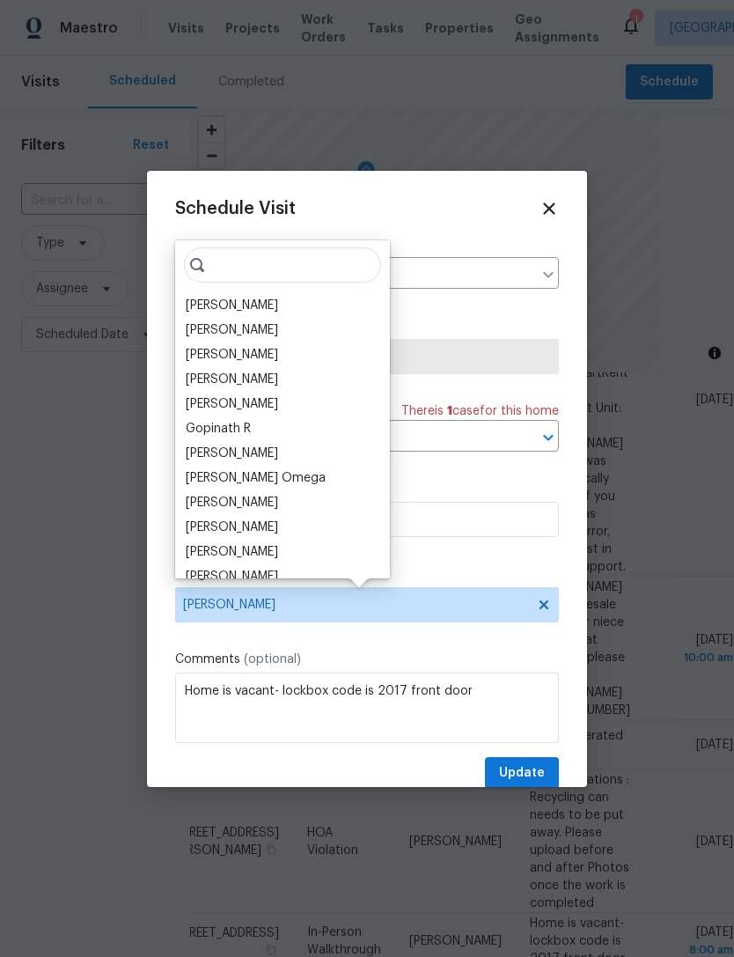
click at [274, 312] on div "[PERSON_NAME]" at bounding box center [232, 306] width 92 height 18
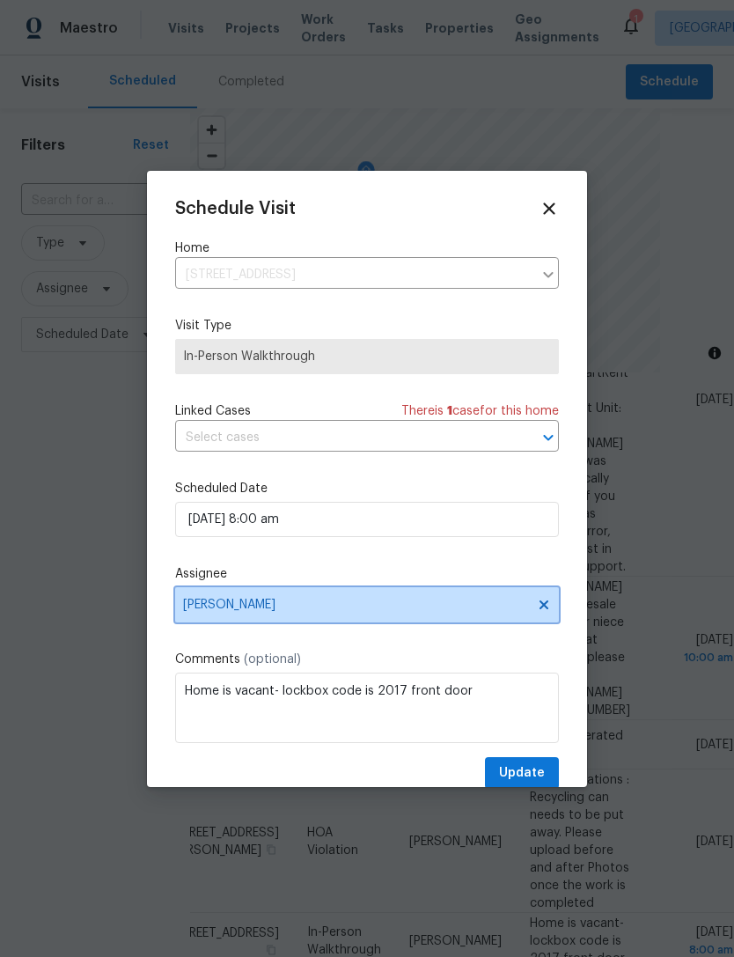
click at [308, 612] on span "[PERSON_NAME]" at bounding box center [355, 605] width 345 height 14
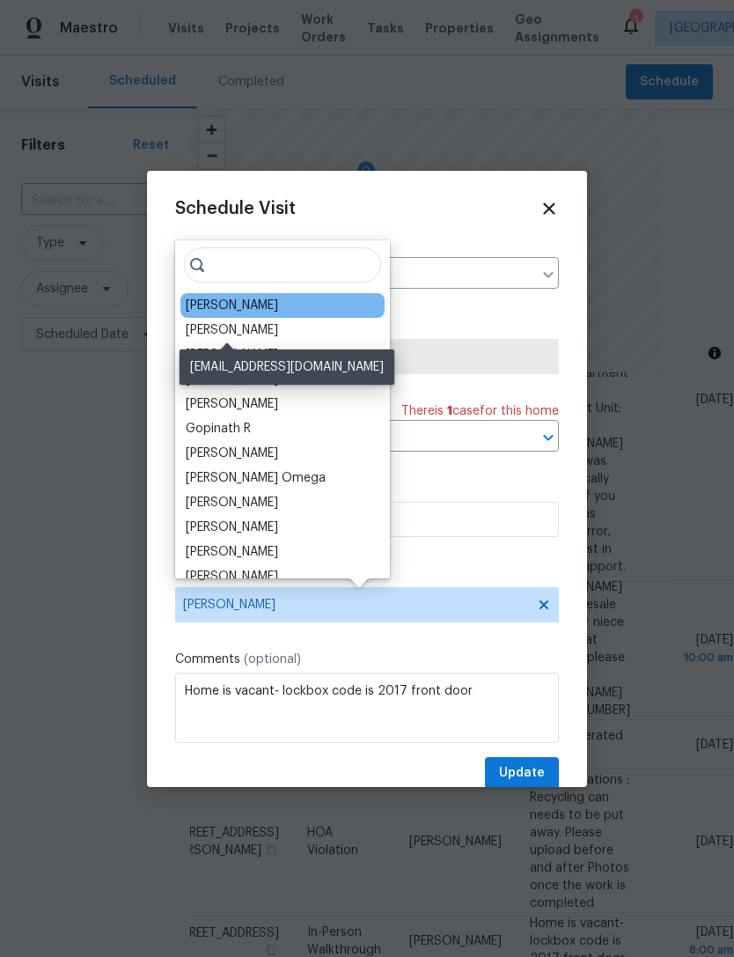
click at [265, 321] on div "[PERSON_NAME]" at bounding box center [232, 330] width 92 height 18
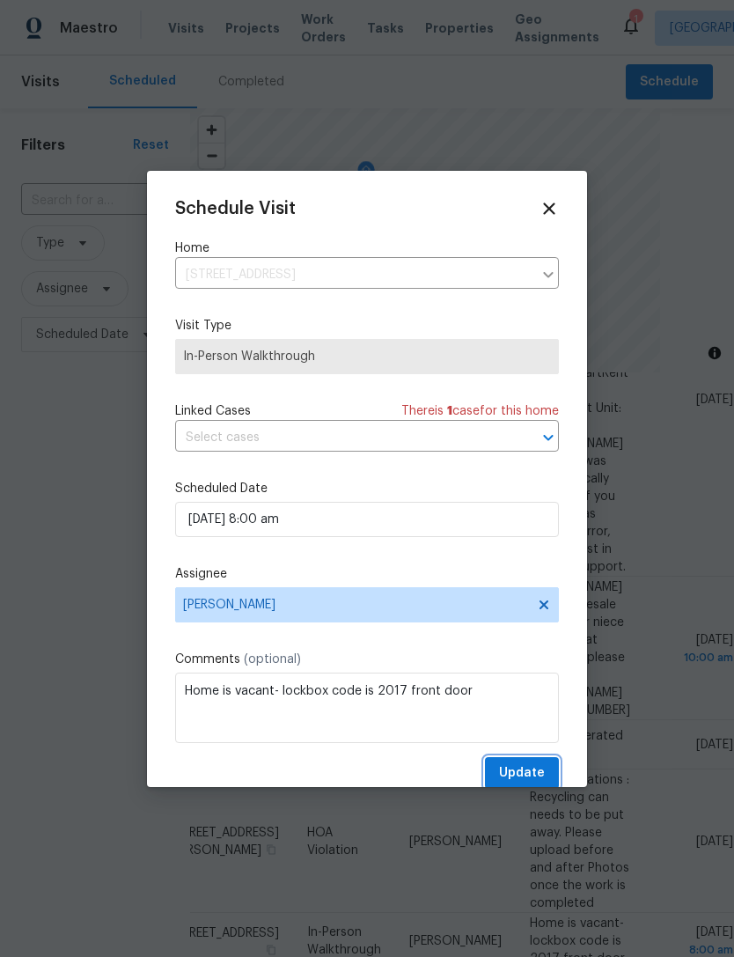
click at [540, 764] on button "Update" at bounding box center [522, 773] width 74 height 33
